Goal: Transaction & Acquisition: Book appointment/travel/reservation

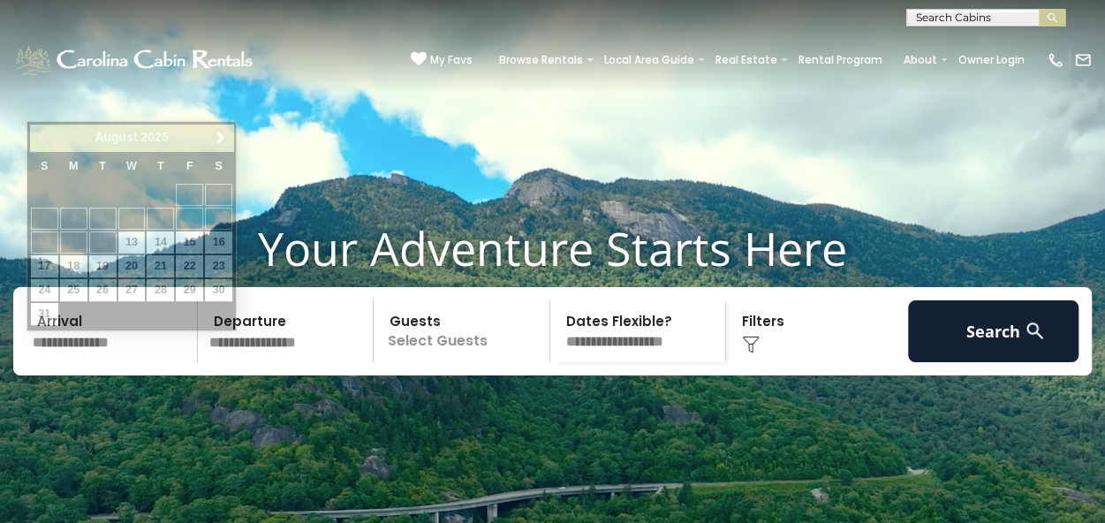
click at [127, 362] on input "text" at bounding box center [112, 331] width 171 height 62
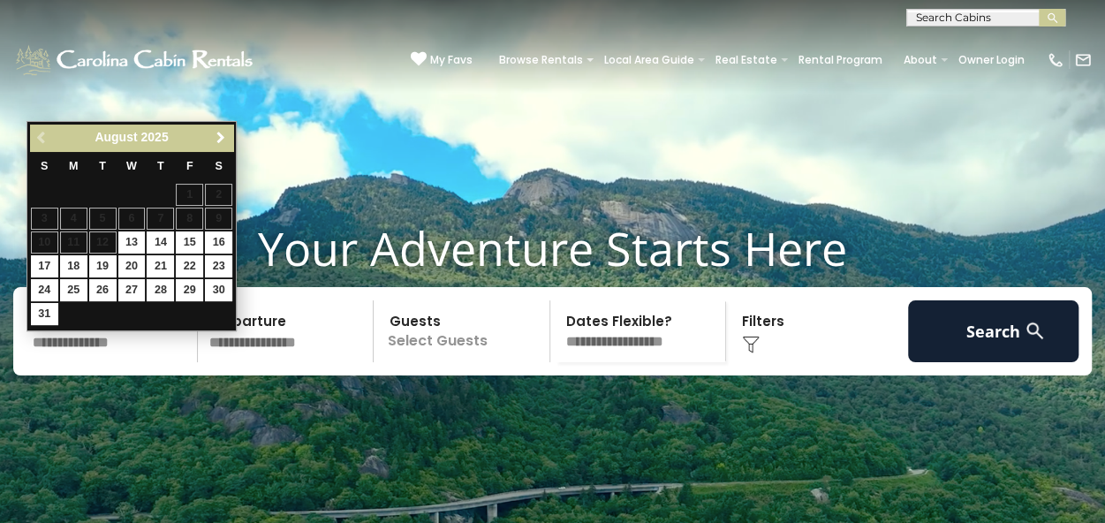
click at [216, 135] on span "Next" at bounding box center [221, 138] width 14 height 14
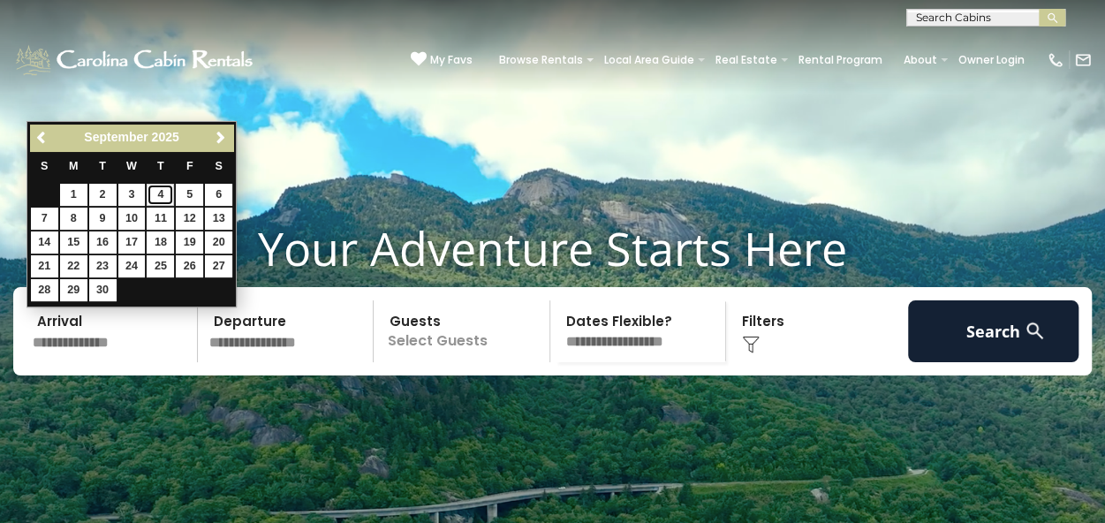
click at [160, 194] on link "4" at bounding box center [160, 195] width 27 height 22
type input "******"
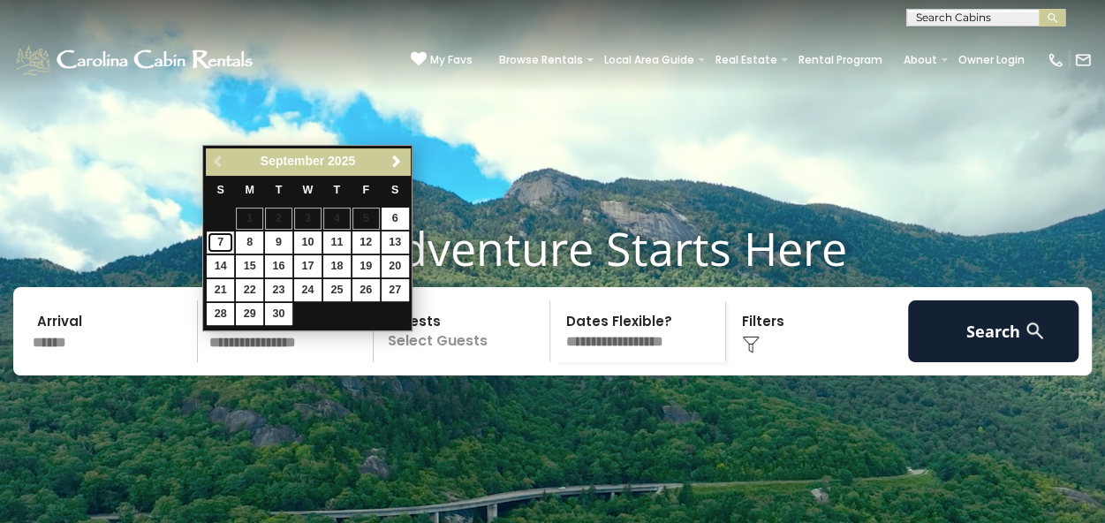
click at [226, 244] on link "7" at bounding box center [220, 243] width 27 height 22
type input "******"
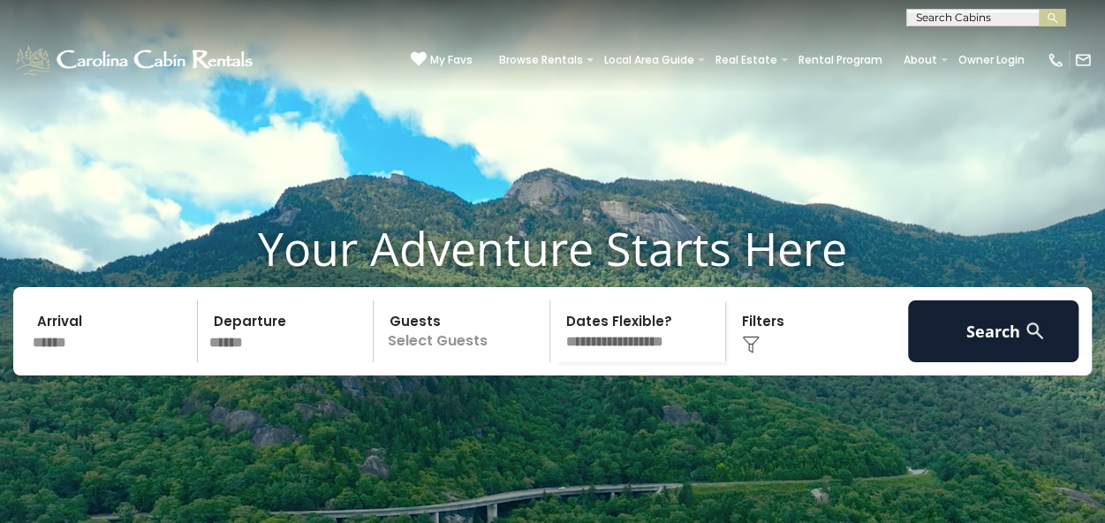
click at [487, 351] on p "Select Guests" at bounding box center [464, 331] width 171 height 62
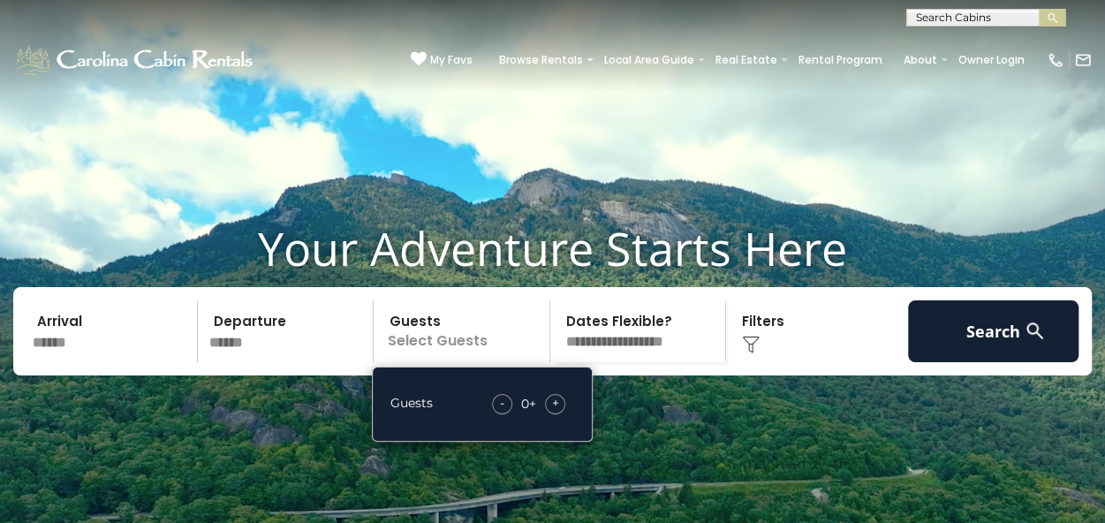
click at [556, 412] on span "+" at bounding box center [555, 403] width 7 height 18
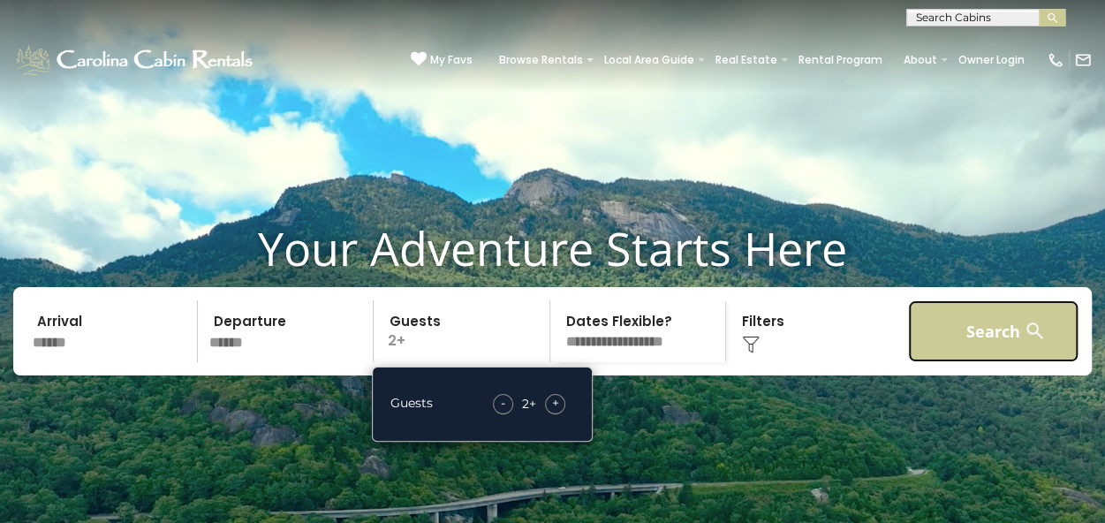
click at [968, 356] on button "Search" at bounding box center [993, 331] width 171 height 62
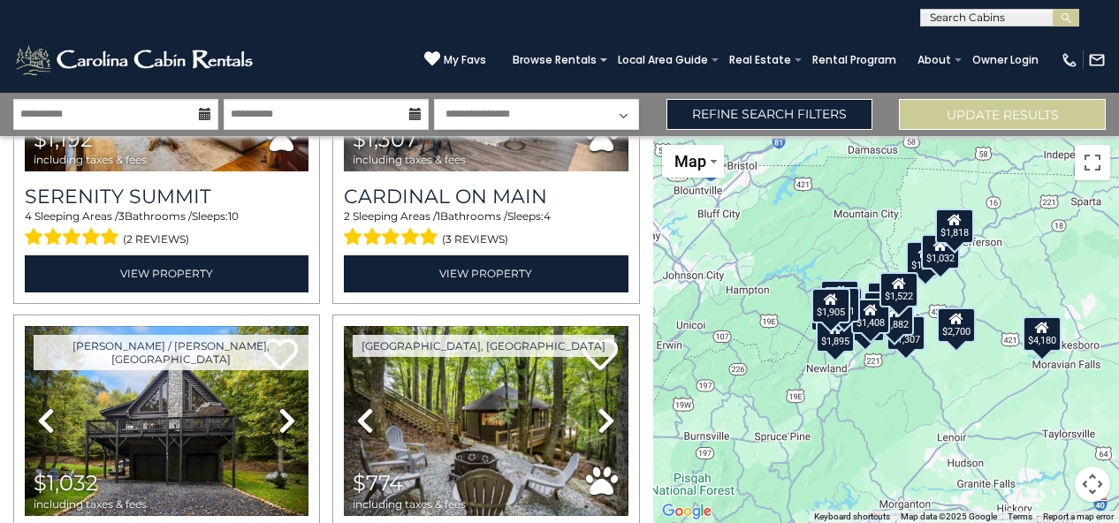
scroll to position [1767, 0]
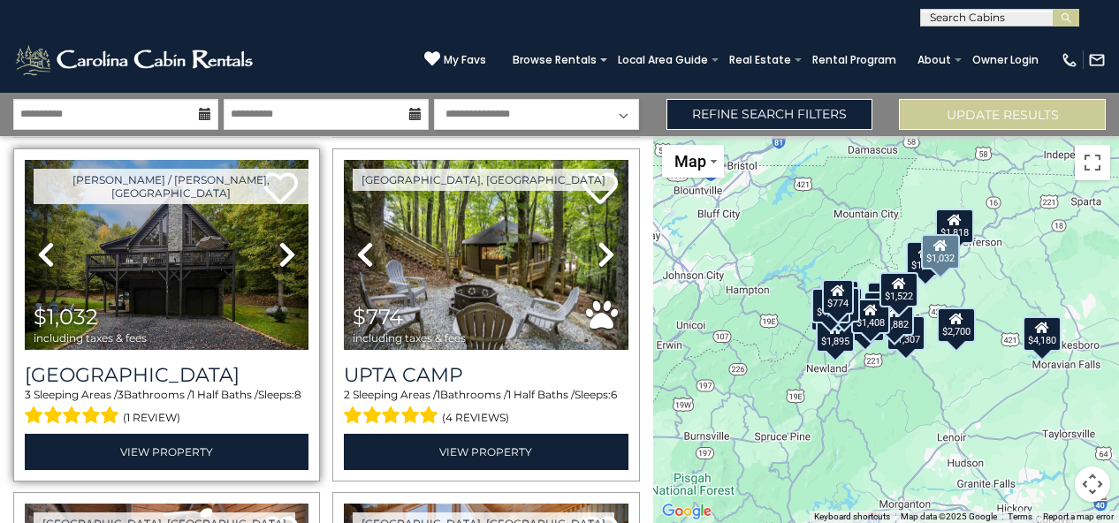
click at [285, 240] on icon at bounding box center [287, 254] width 18 height 28
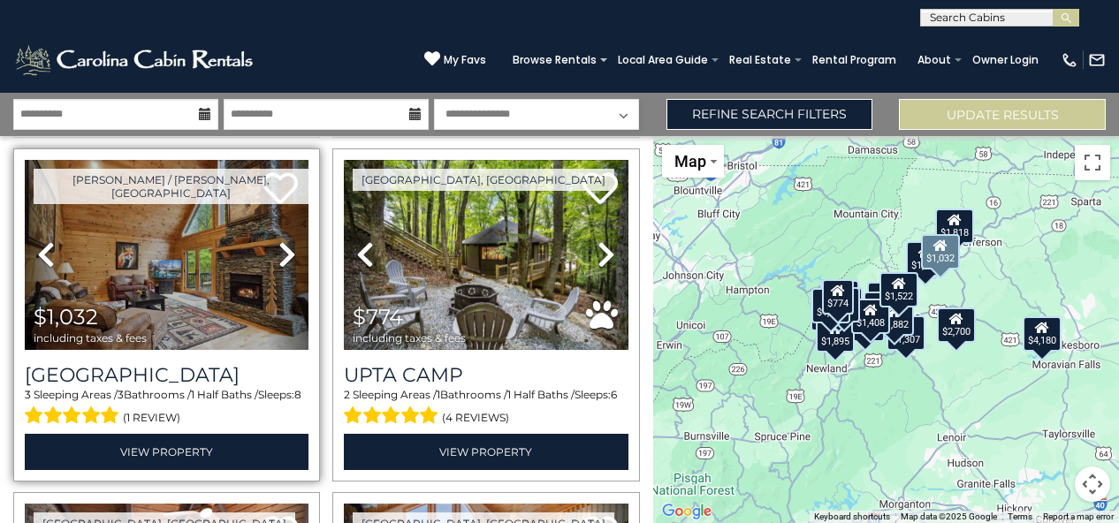
click at [285, 240] on icon at bounding box center [287, 254] width 18 height 28
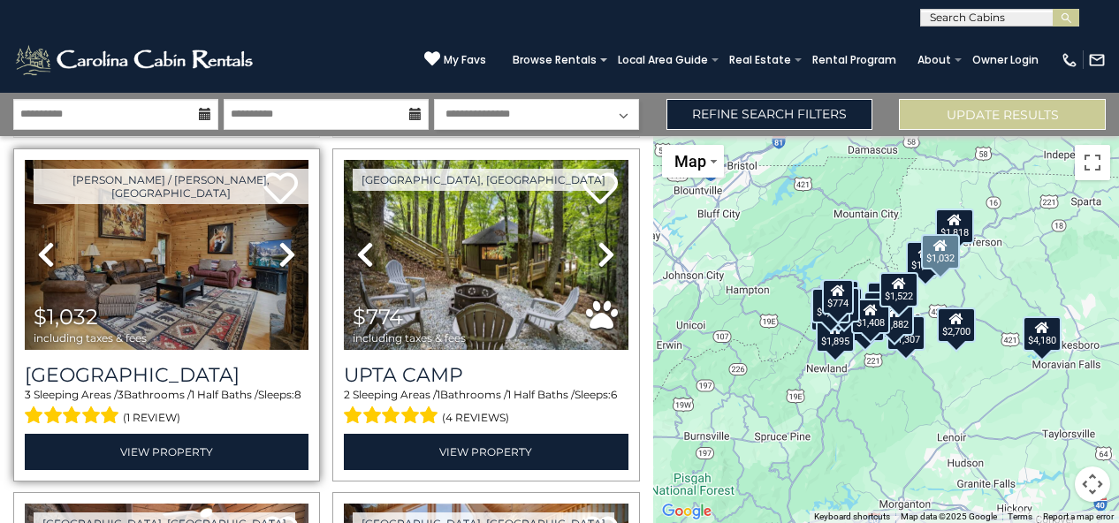
click at [285, 240] on icon at bounding box center [287, 254] width 18 height 28
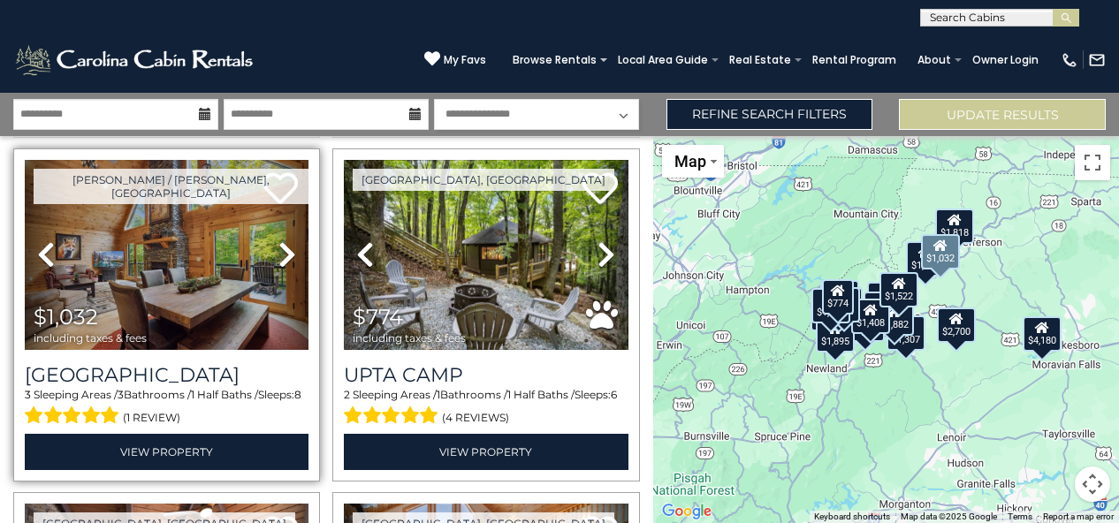
click at [285, 240] on icon at bounding box center [287, 254] width 18 height 28
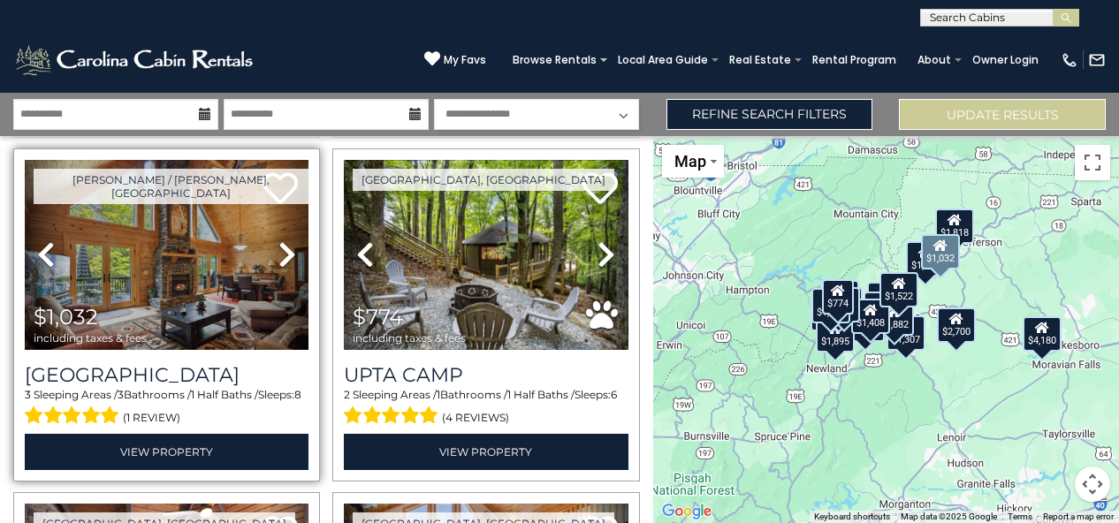
click at [285, 240] on icon at bounding box center [287, 254] width 18 height 28
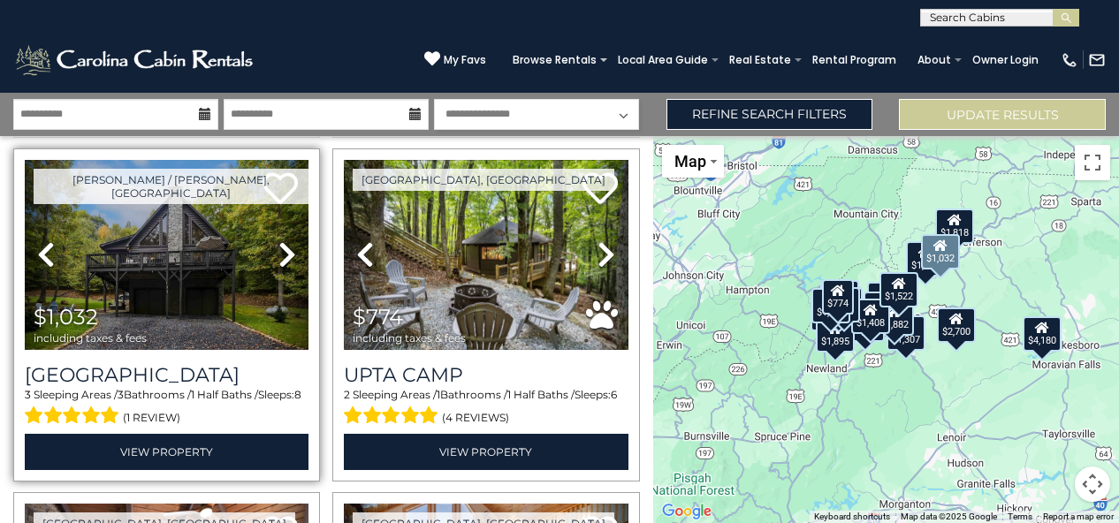
click at [285, 240] on icon at bounding box center [287, 254] width 18 height 28
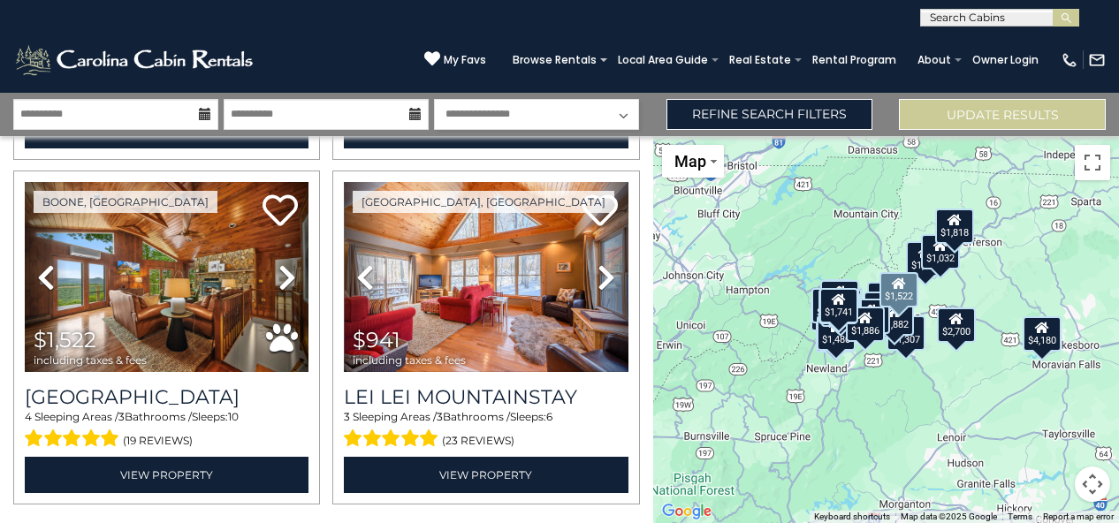
scroll to position [4880, 0]
